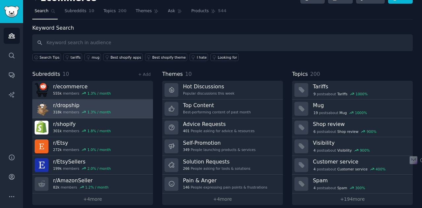
scroll to position [18, 0]
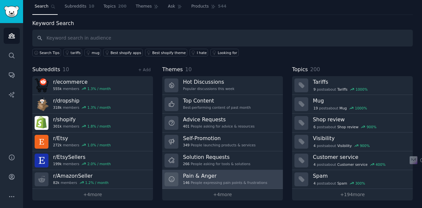
click at [185, 174] on h3 "Pain & Anger" at bounding box center [225, 175] width 84 height 7
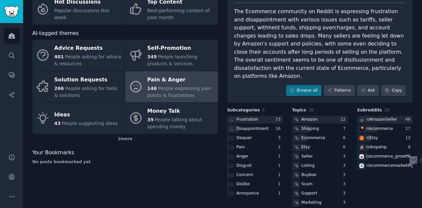
scroll to position [54, 0]
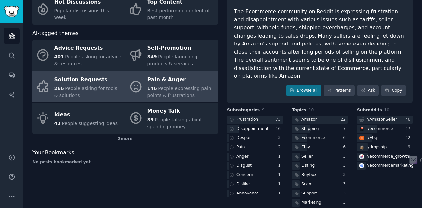
click at [83, 87] on span "People asking for tools & solutions" at bounding box center [85, 92] width 63 height 12
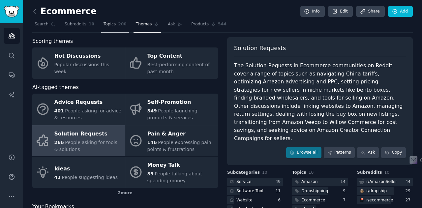
click at [104, 25] on span "Topics" at bounding box center [110, 24] width 12 height 6
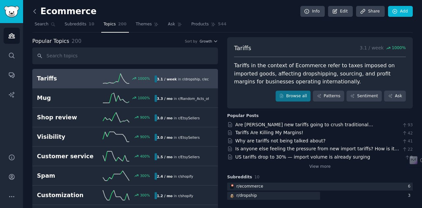
click at [34, 13] on icon at bounding box center [34, 11] width 7 height 7
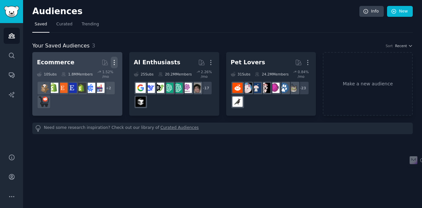
click at [114, 62] on icon "button" at bounding box center [114, 62] width 1 height 5
click at [93, 76] on p "Delete" at bounding box center [96, 76] width 15 height 7
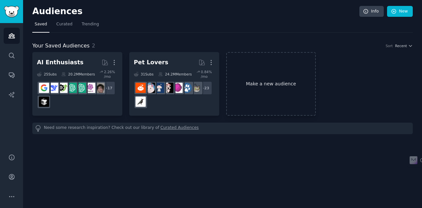
click at [276, 84] on link "Make a new audience" at bounding box center [271, 84] width 90 height 64
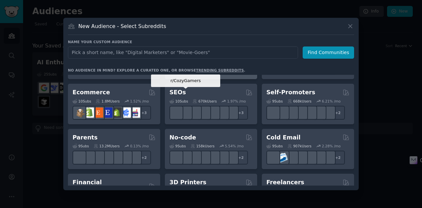
scroll to position [297, 0]
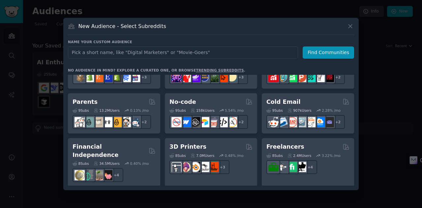
click at [225, 110] on div "5.54 % /mo" at bounding box center [234, 110] width 19 height 5
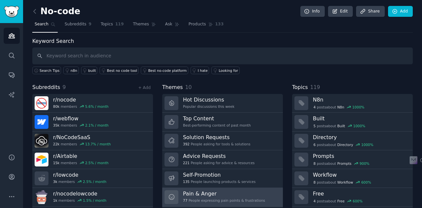
click at [203, 195] on h3 "Pain & Anger" at bounding box center [224, 193] width 82 height 7
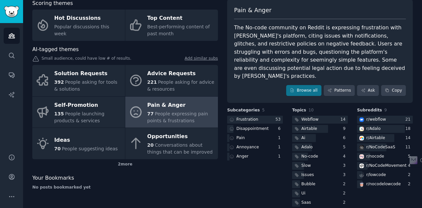
scroll to position [38, 0]
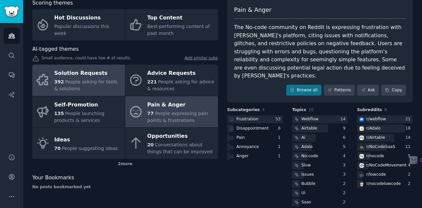
click at [73, 76] on div "Solution Requests" at bounding box center [87, 73] width 67 height 11
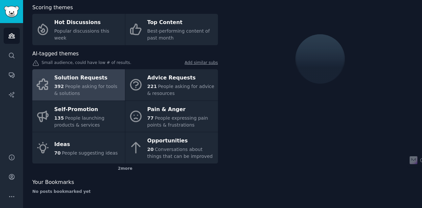
scroll to position [38, 0]
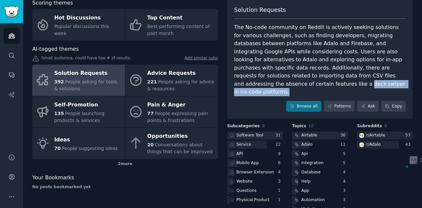
drag, startPoint x: 388, startPoint y: 76, endPoint x: 413, endPoint y: 87, distance: 27.8
click at [413, 87] on div "No-code Info Edit Share Add Search Subreddits 9 Topics 119 Themes Ask Products …" at bounding box center [222, 97] width 399 height 271
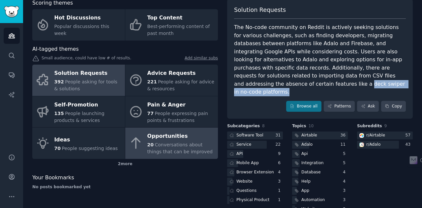
click at [172, 150] on span "Conversations about things that can be improved" at bounding box center [179, 148] width 65 height 12
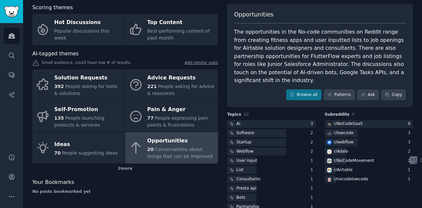
scroll to position [38, 0]
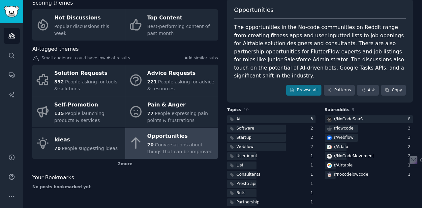
drag, startPoint x: 129, startPoint y: 142, endPoint x: 374, endPoint y: 10, distance: 278.1
click at [374, 10] on div "Opportunities" at bounding box center [320, 12] width 172 height 13
click at [373, 9] on div "Opportunities" at bounding box center [320, 12] width 172 height 13
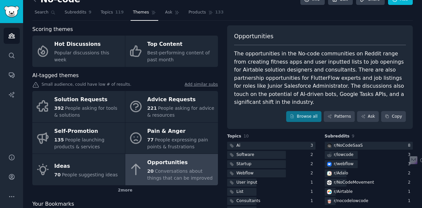
scroll to position [0, 0]
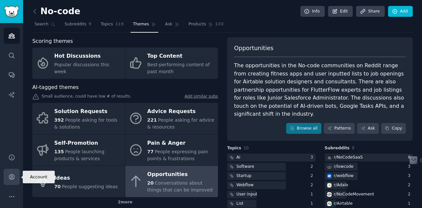
click at [12, 174] on icon "Sidebar" at bounding box center [11, 176] width 5 height 5
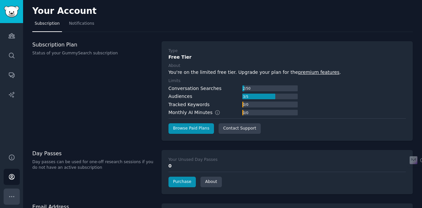
click at [13, 196] on icon "Sidebar" at bounding box center [11, 196] width 7 height 7
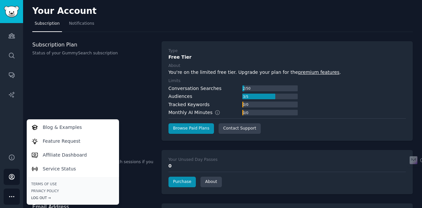
click at [40, 197] on div "Log Out →" at bounding box center [72, 198] width 83 height 5
